Goal: Use online tool/utility: Utilize a website feature to perform a specific function

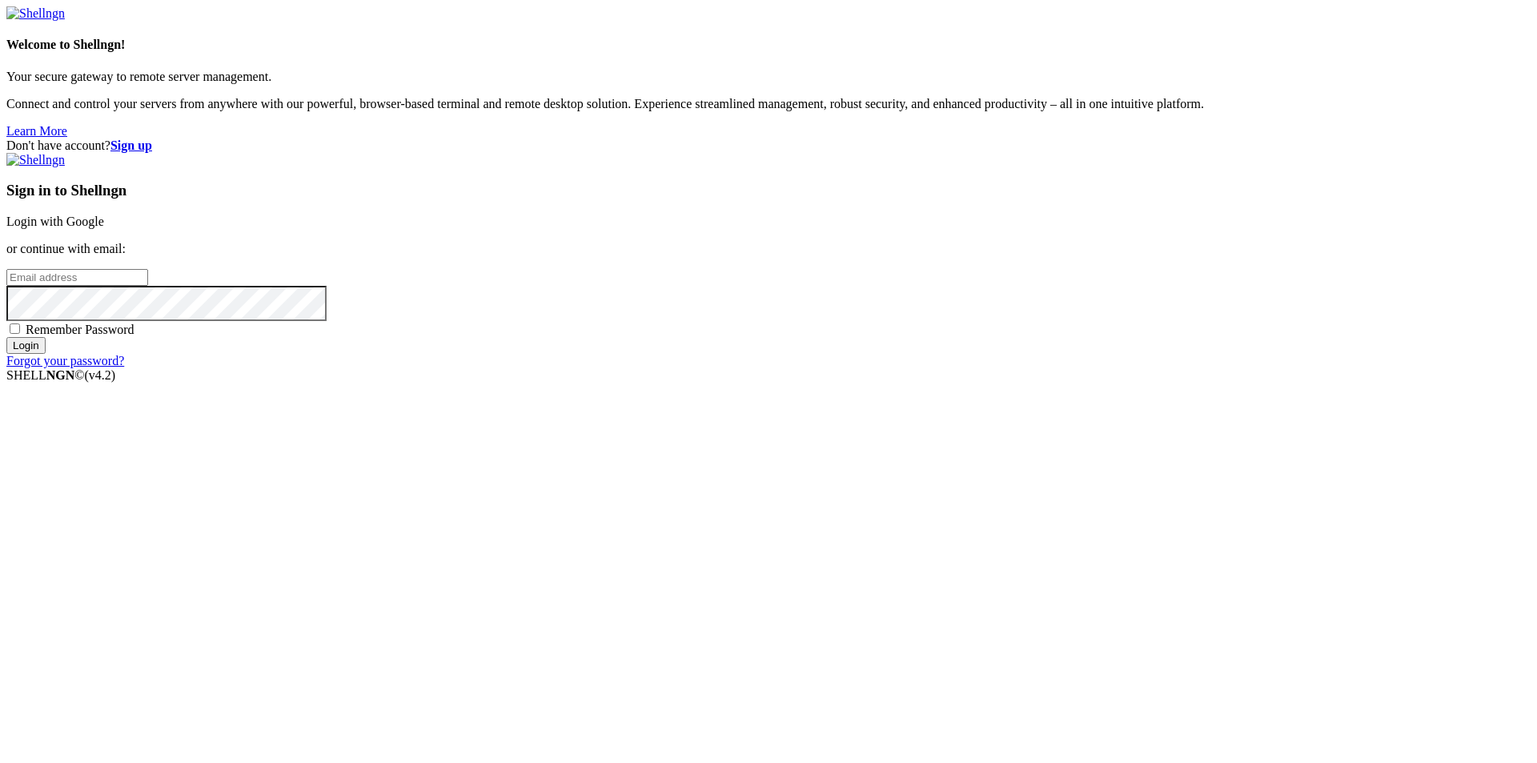
click at [104, 228] on link "Login with Google" at bounding box center [55, 222] width 98 height 14
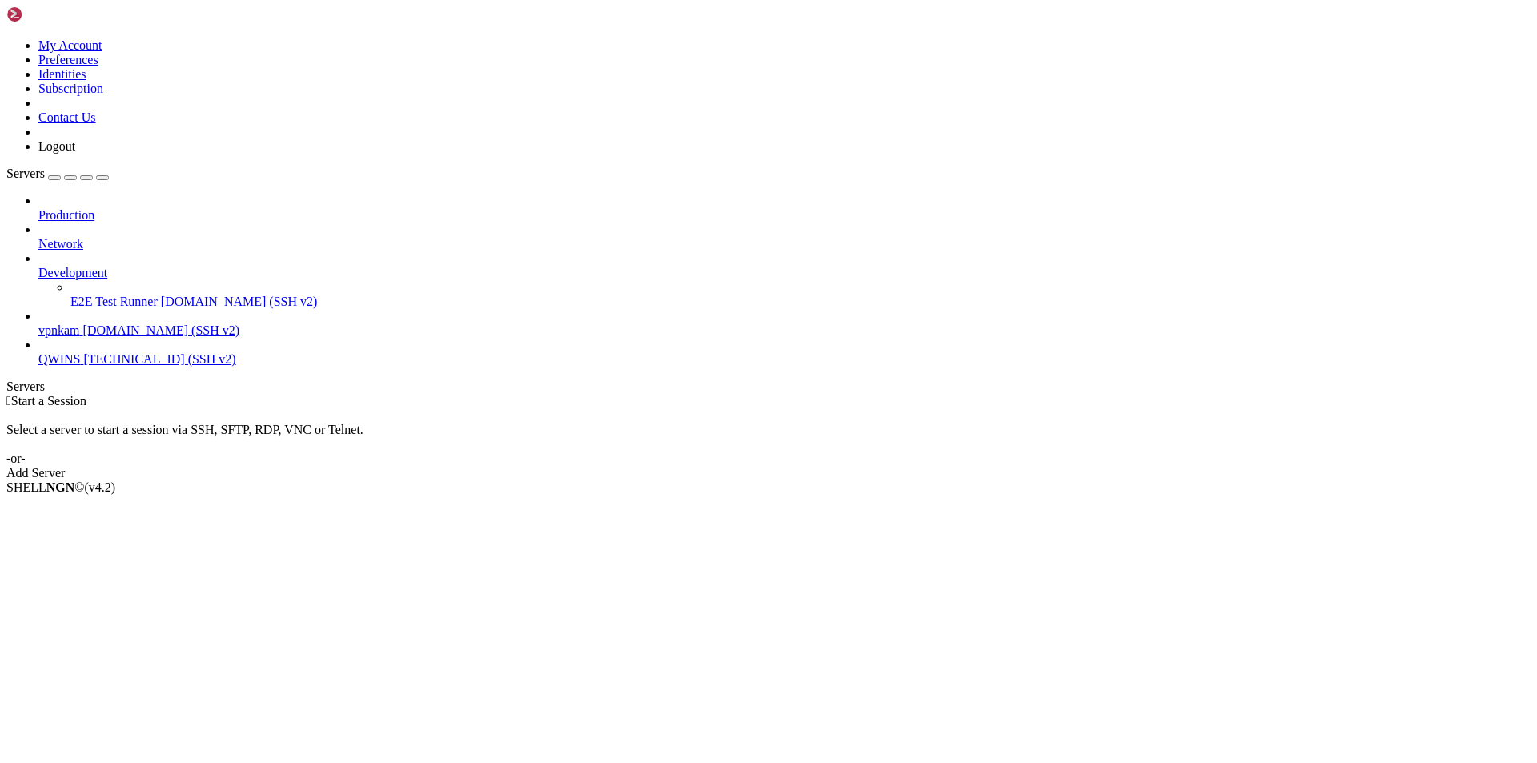
click at [97, 323] on span "[DOMAIN_NAME] (SSH v2)" at bounding box center [161, 330] width 157 height 14
click at [80, 323] on span "vpnkam" at bounding box center [59, 330] width 42 height 14
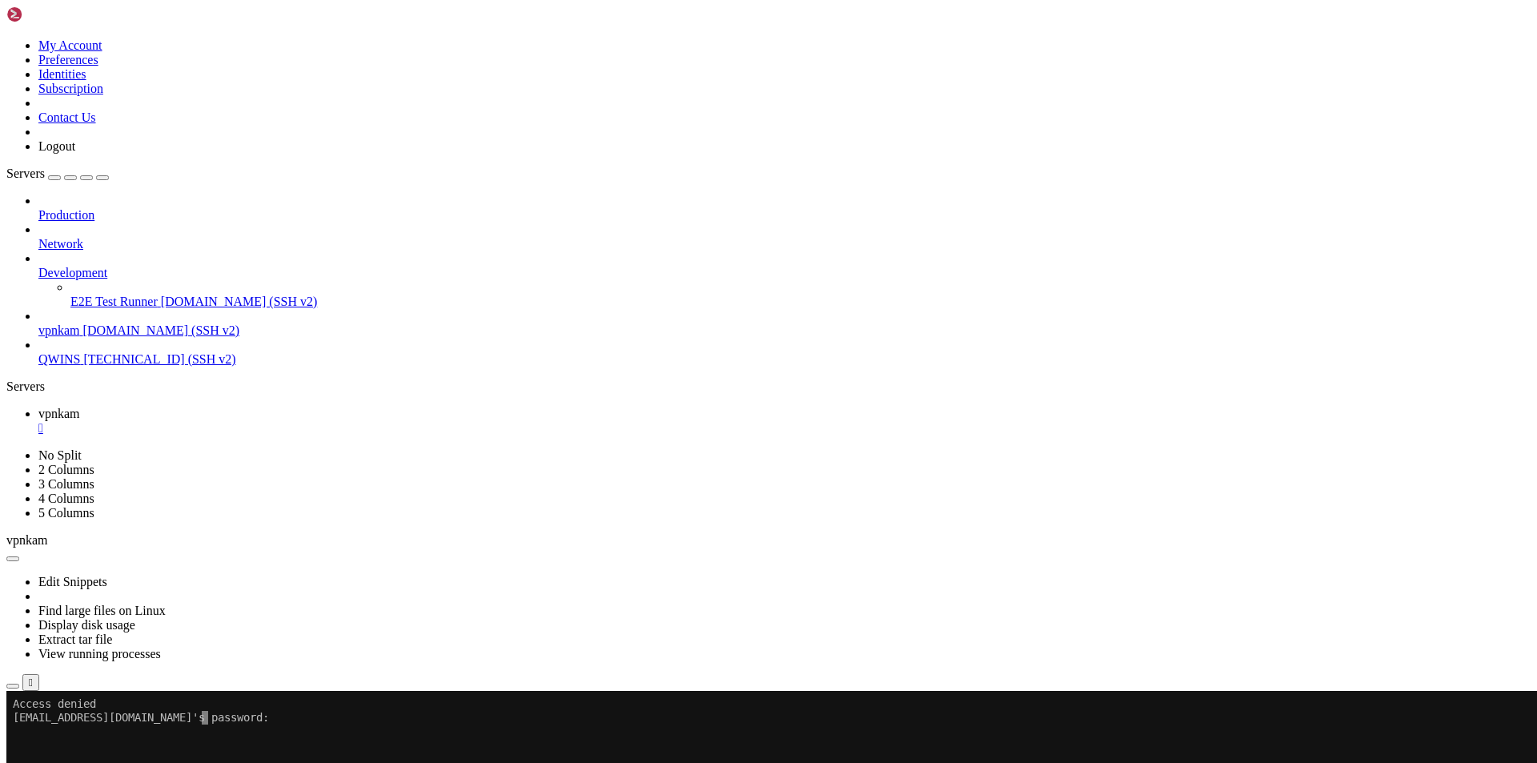
click at [218, 715] on x-row "[EMAIL_ADDRESS][DOMAIN_NAME]'s password:" at bounding box center [674, 718] width 1322 height 14
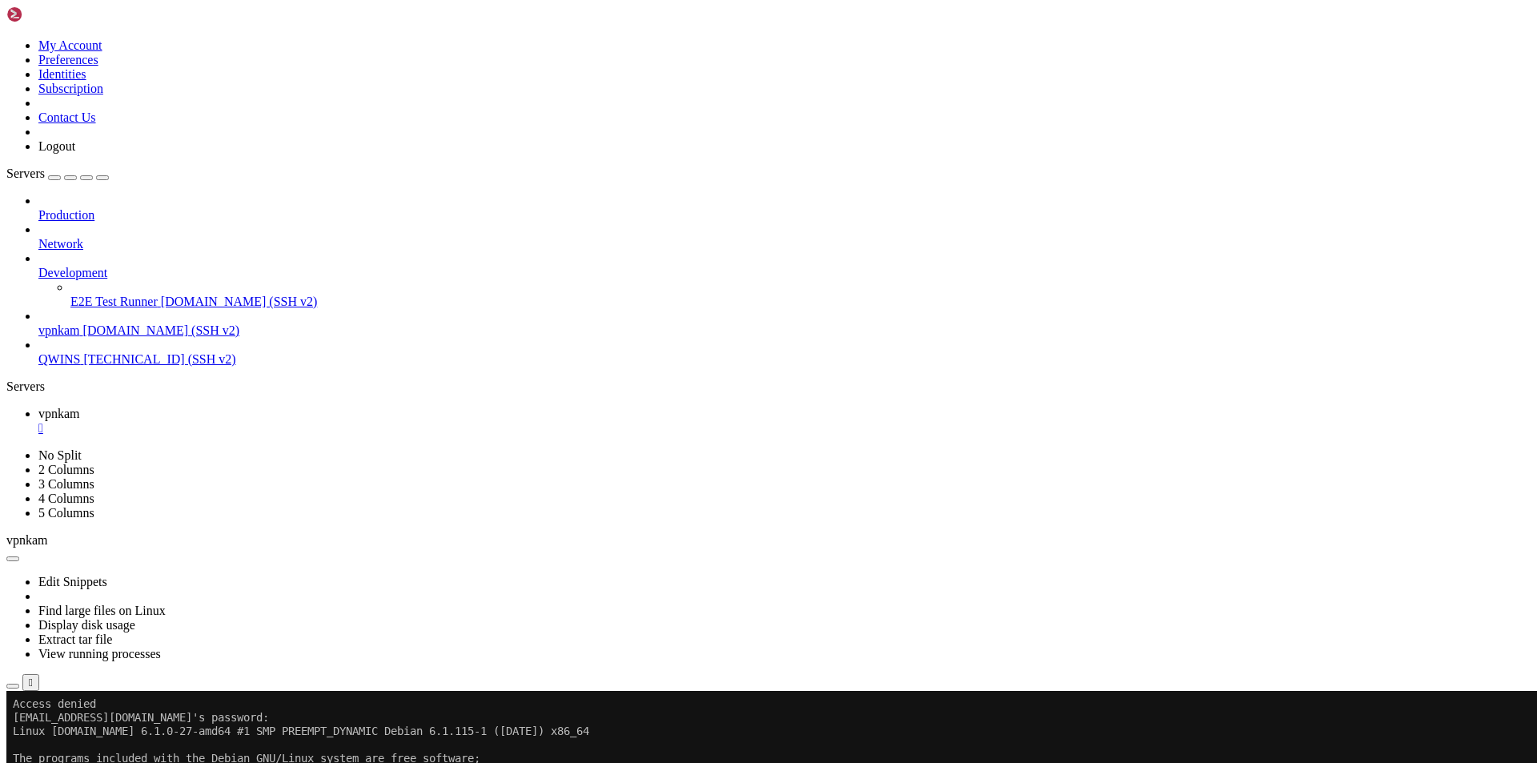
drag, startPoint x: 149, startPoint y: 1329, endPoint x: 508, endPoint y: 1313, distance: 359.8
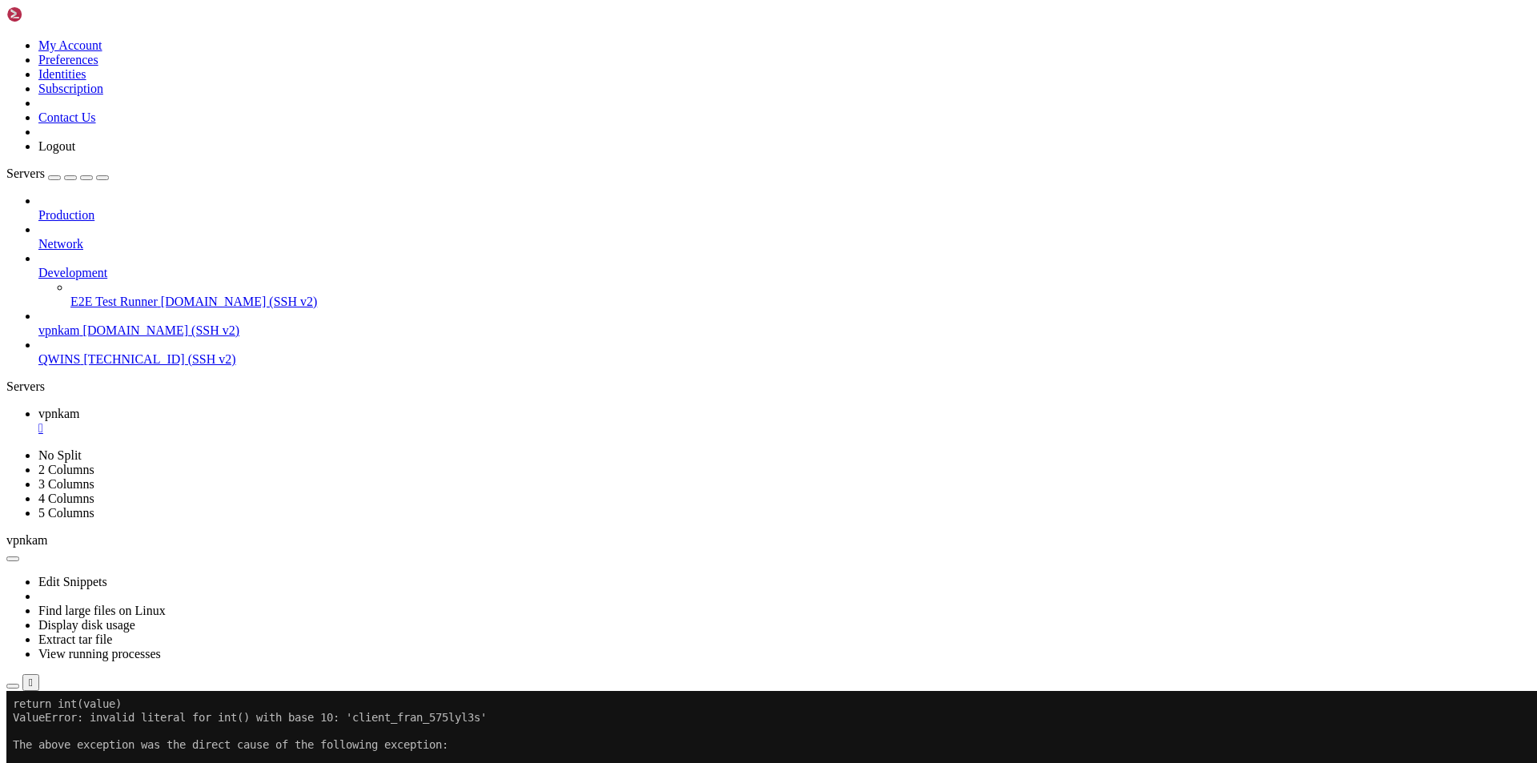
drag, startPoint x: 13, startPoint y: 785, endPoint x: 524, endPoint y: 1301, distance: 725.7
copy div "Traceback (most recent call last): File "/usr/local/lib/python3.10/site-package…"
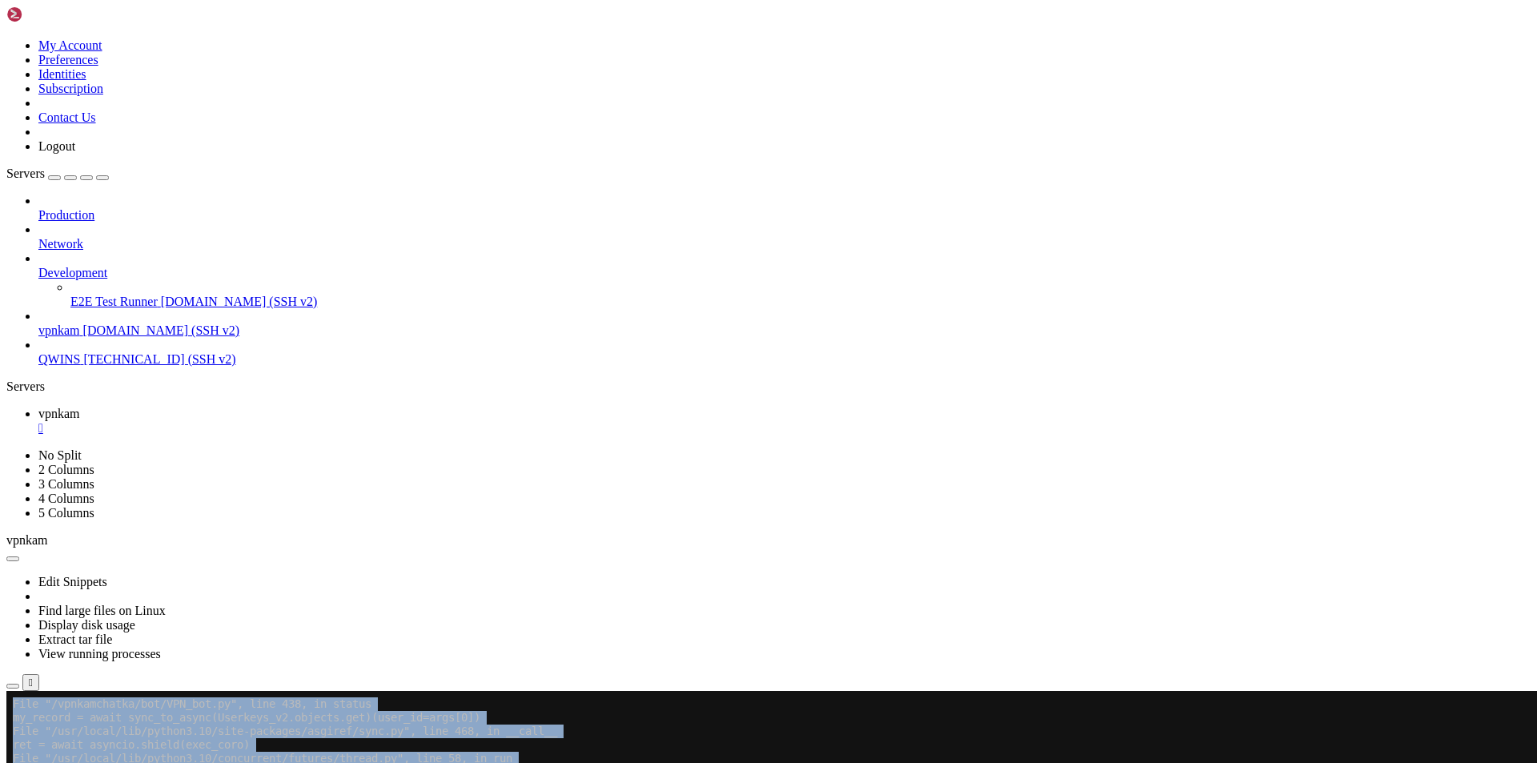
scroll to position [1960, 0]
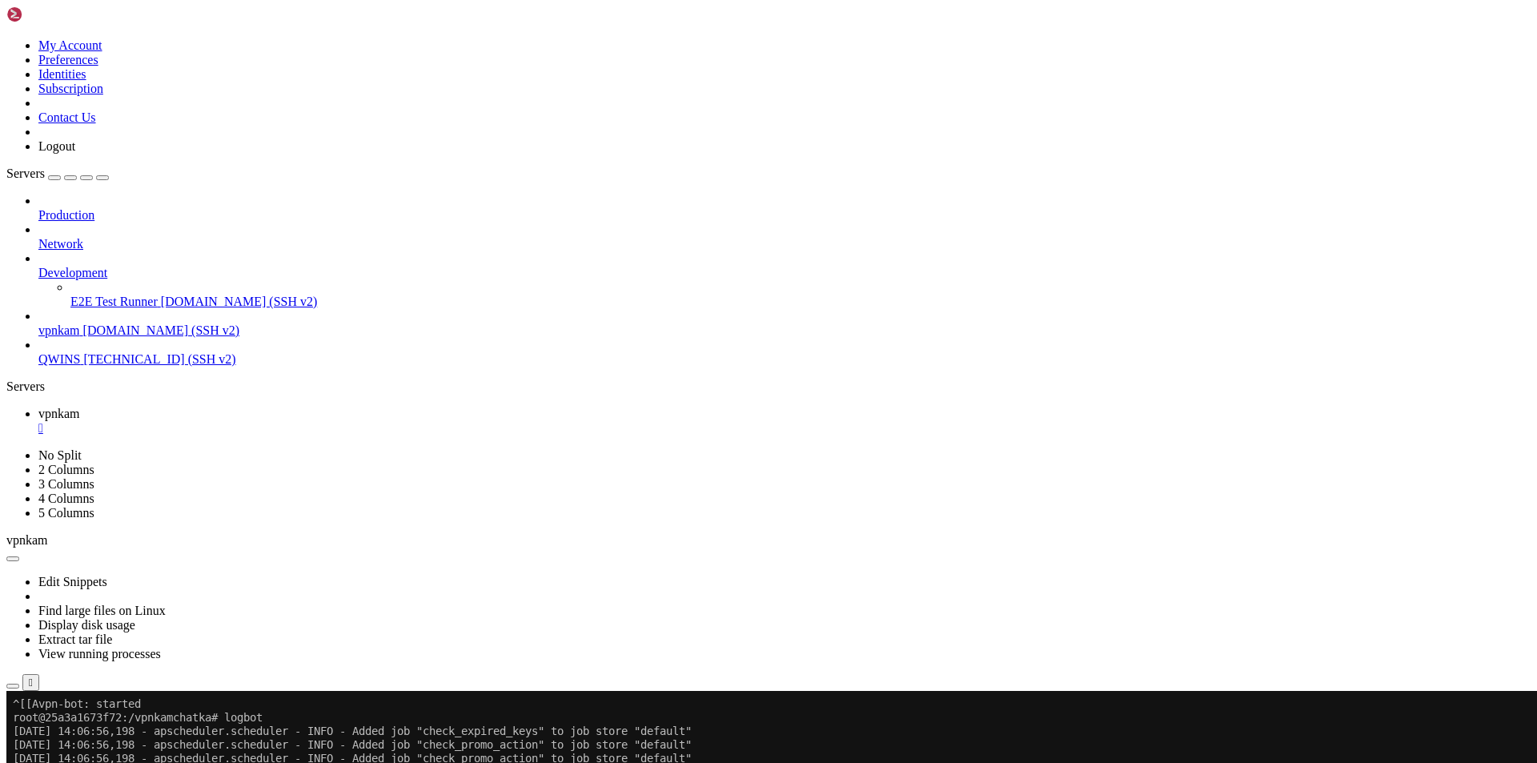
scroll to position [2980, 0]
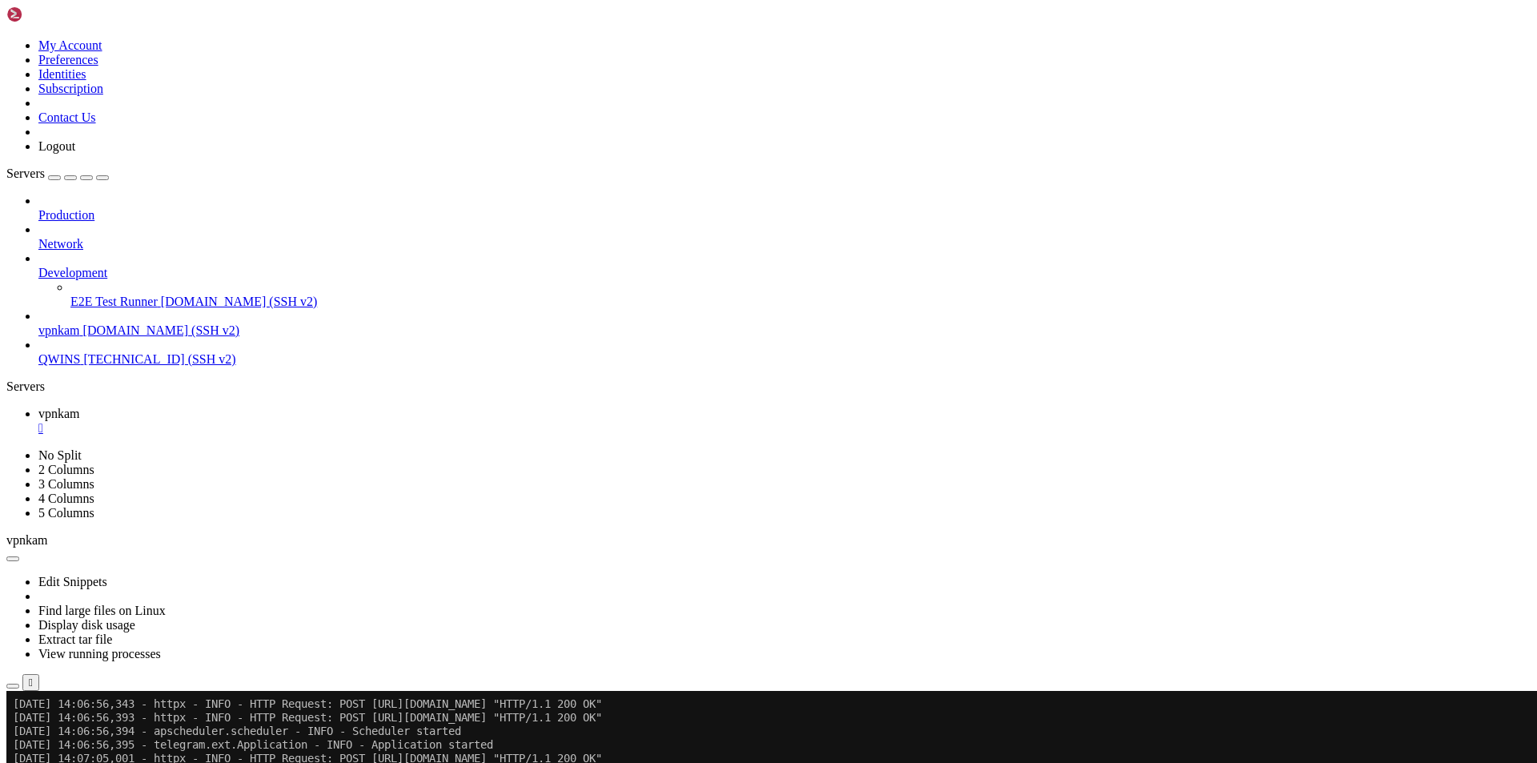
scroll to position [3089, 0]
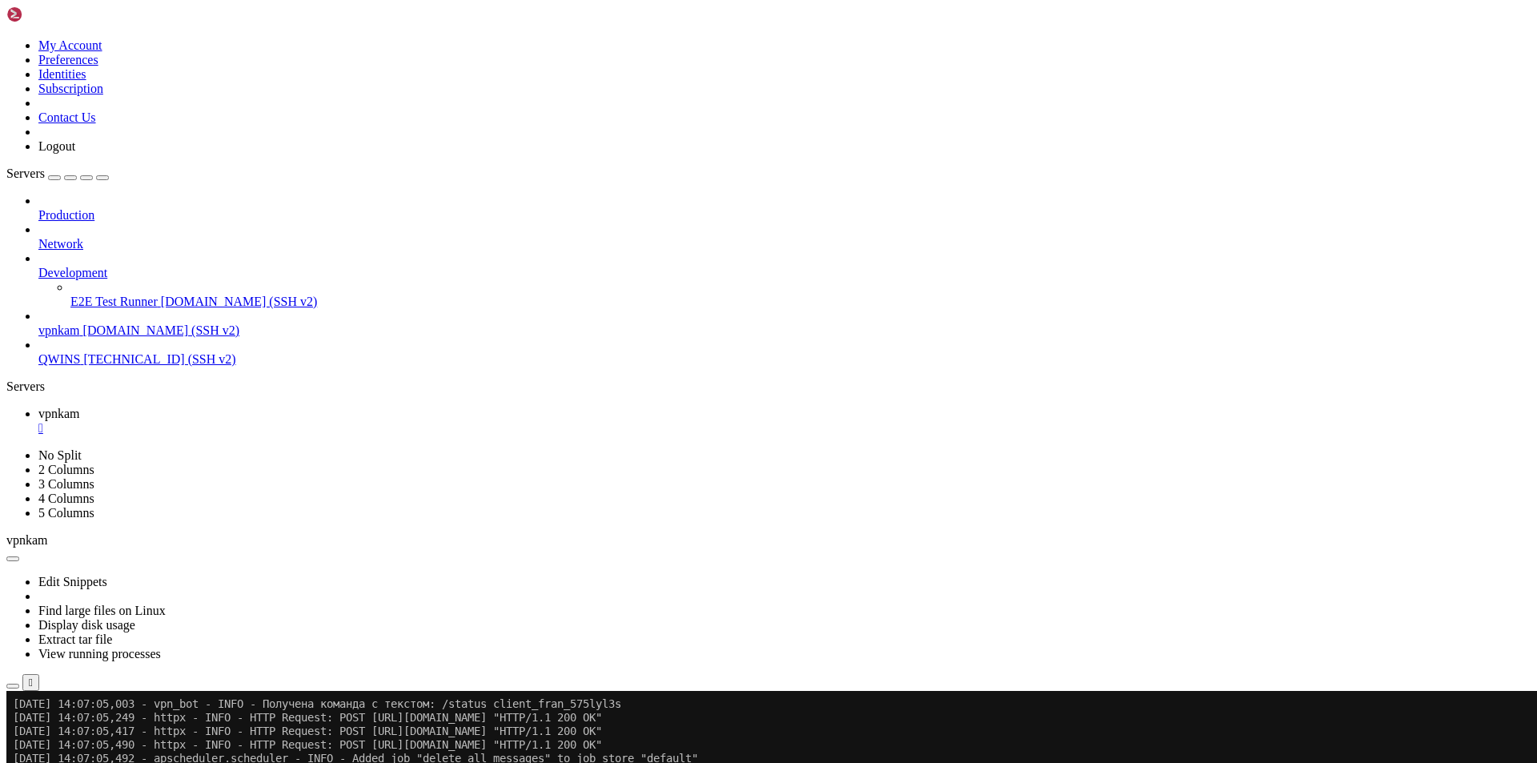
scroll to position [3429, 0]
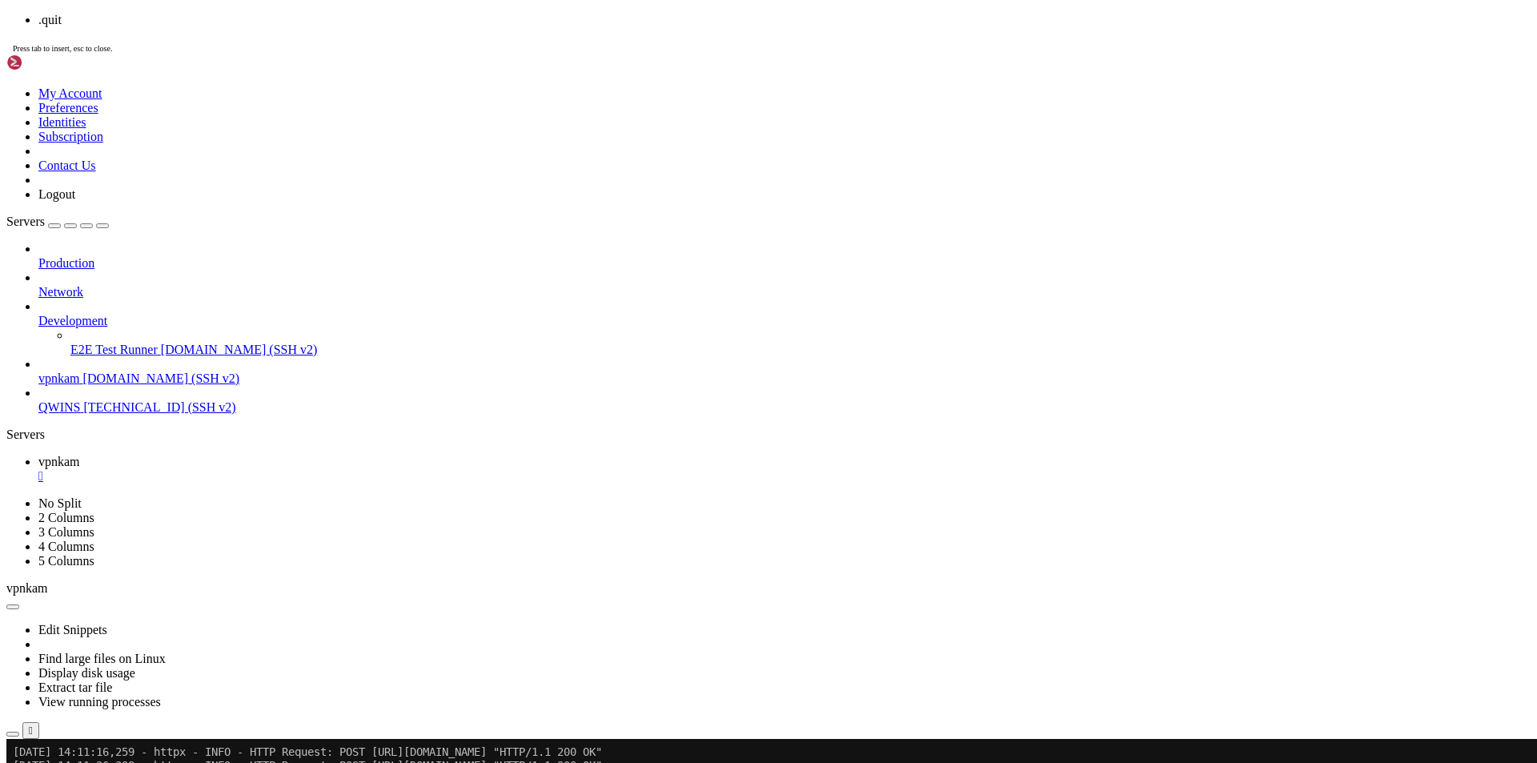
scroll to position [3552, 0]
